Goal: Task Accomplishment & Management: Manage account settings

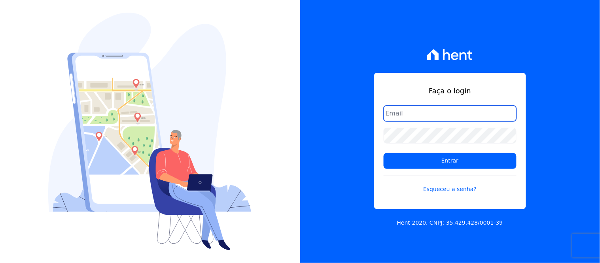
type input "[EMAIL_ADDRESS][DOMAIN_NAME]"
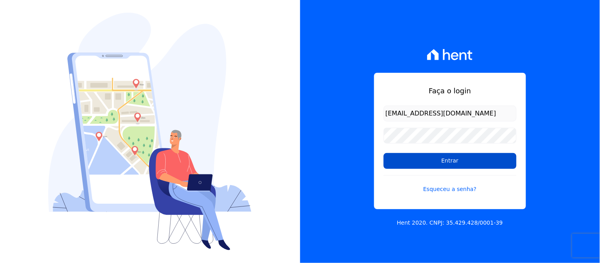
click at [438, 168] on input "Entrar" at bounding box center [450, 161] width 133 height 16
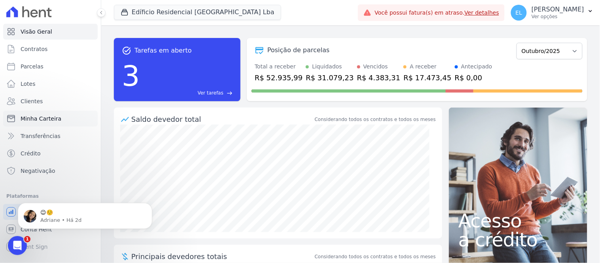
click at [40, 119] on span "Minha Carteira" at bounding box center [41, 119] width 41 height 8
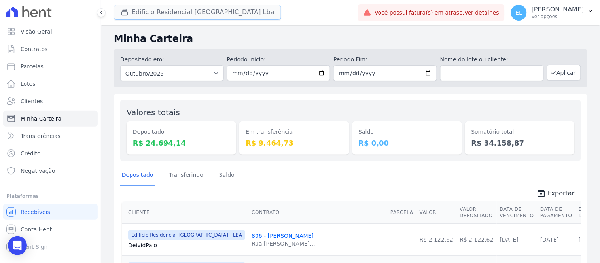
click at [144, 9] on button "Edíficio Residencial Grevílea Park Lba" at bounding box center [197, 12] width 167 height 15
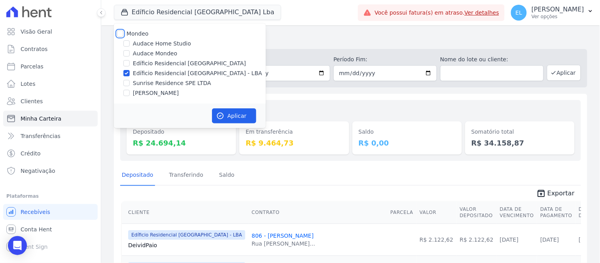
click at [119, 32] on input "Mondeo" at bounding box center [120, 33] width 6 height 6
checkbox input "true"
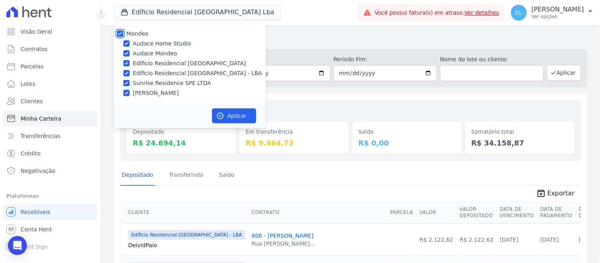
checkbox input "true"
click at [129, 44] on div "Audace Home Studio" at bounding box center [190, 44] width 152 height 8
click at [127, 44] on input "Audace Home Studio" at bounding box center [126, 43] width 6 height 6
checkbox input "false"
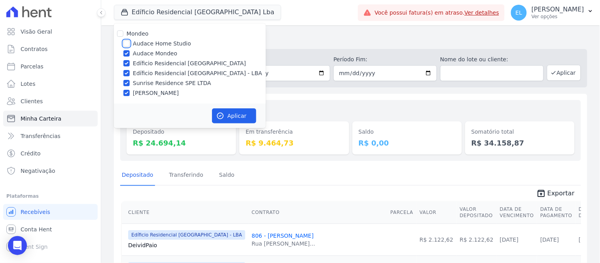
checkbox input "false"
click at [229, 114] on button "Aplicar" at bounding box center [234, 115] width 44 height 15
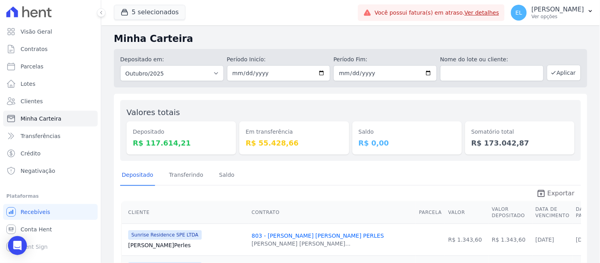
click at [550, 193] on span "Exportar" at bounding box center [561, 193] width 27 height 9
